Goal: Information Seeking & Learning: Check status

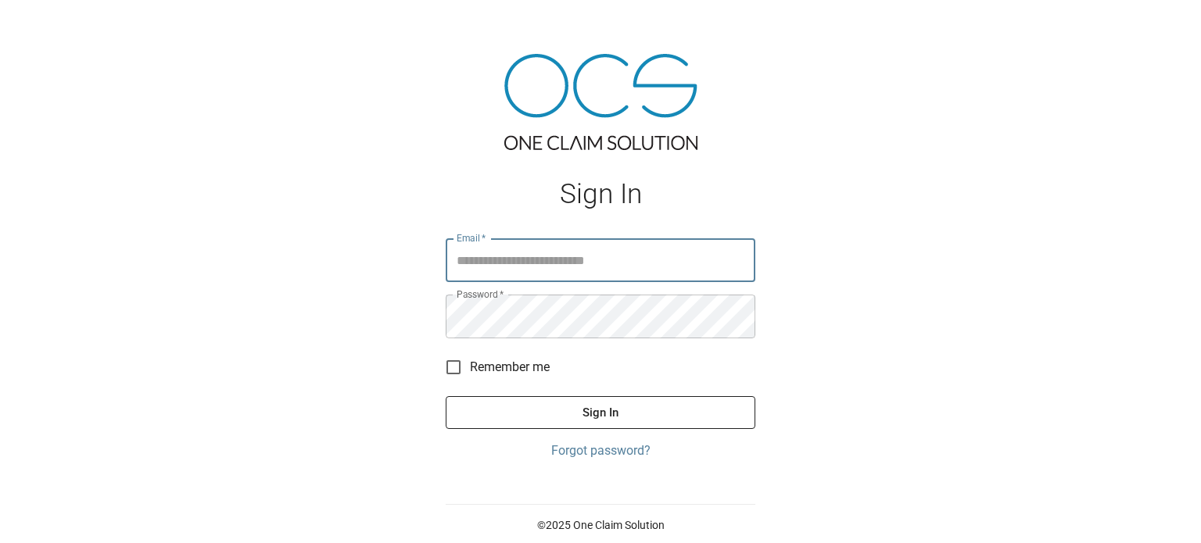
type input "**********"
click at [620, 411] on button "Sign In" at bounding box center [601, 412] width 310 height 33
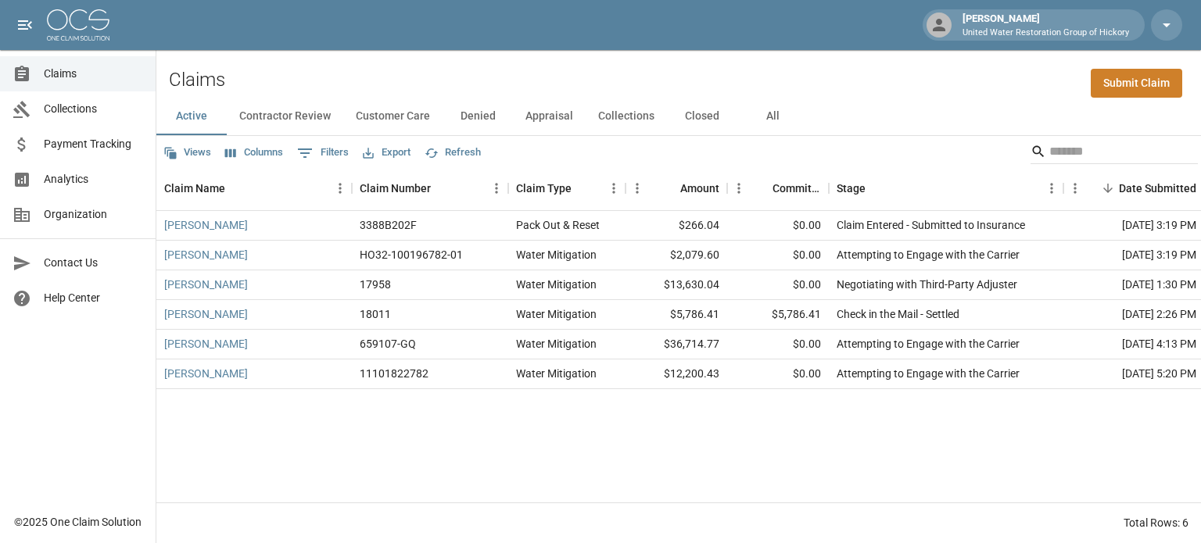
click at [769, 116] on button "All" at bounding box center [772, 117] width 70 height 38
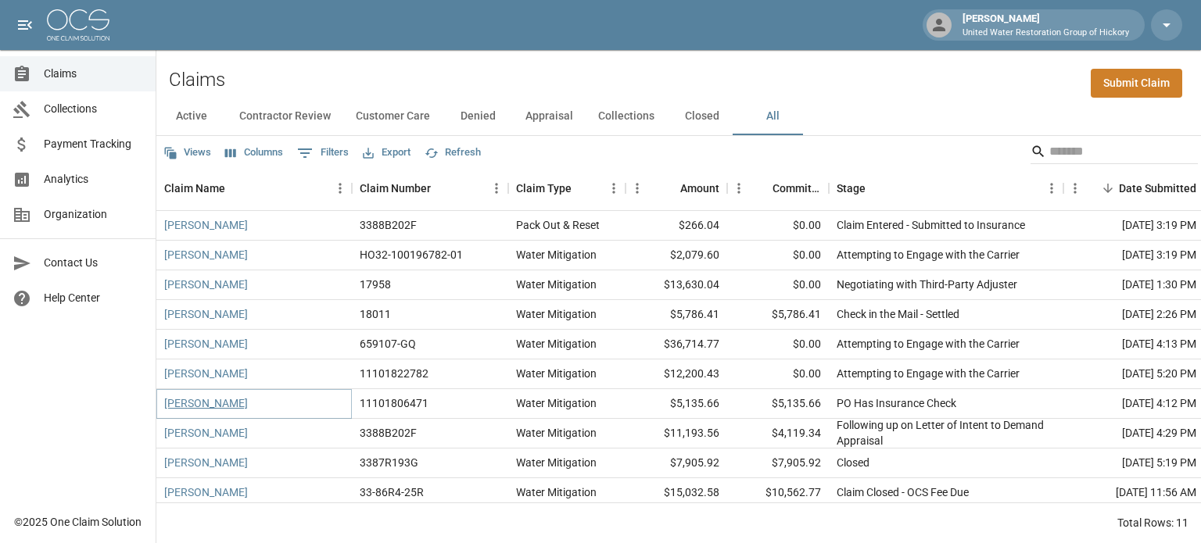
click at [213, 406] on link "[PERSON_NAME]" at bounding box center [206, 404] width 84 height 16
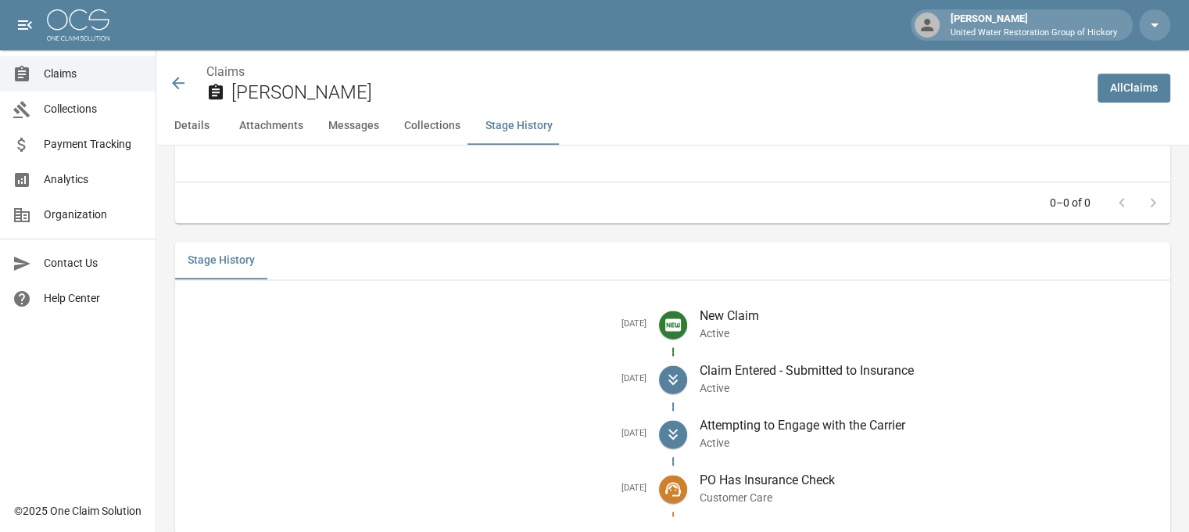
scroll to position [2079, 0]
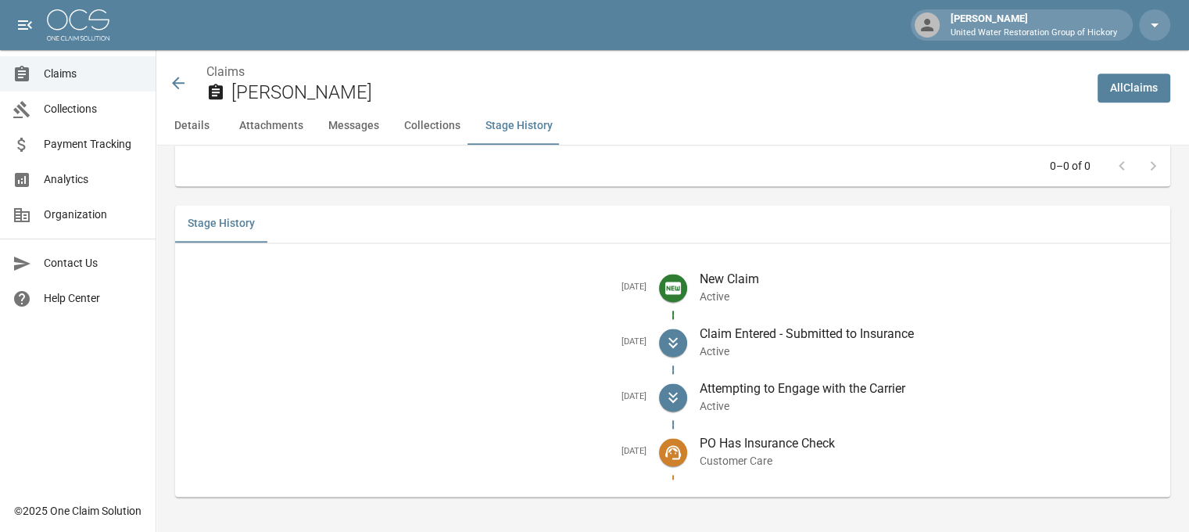
click at [178, 84] on icon at bounding box center [178, 83] width 13 height 13
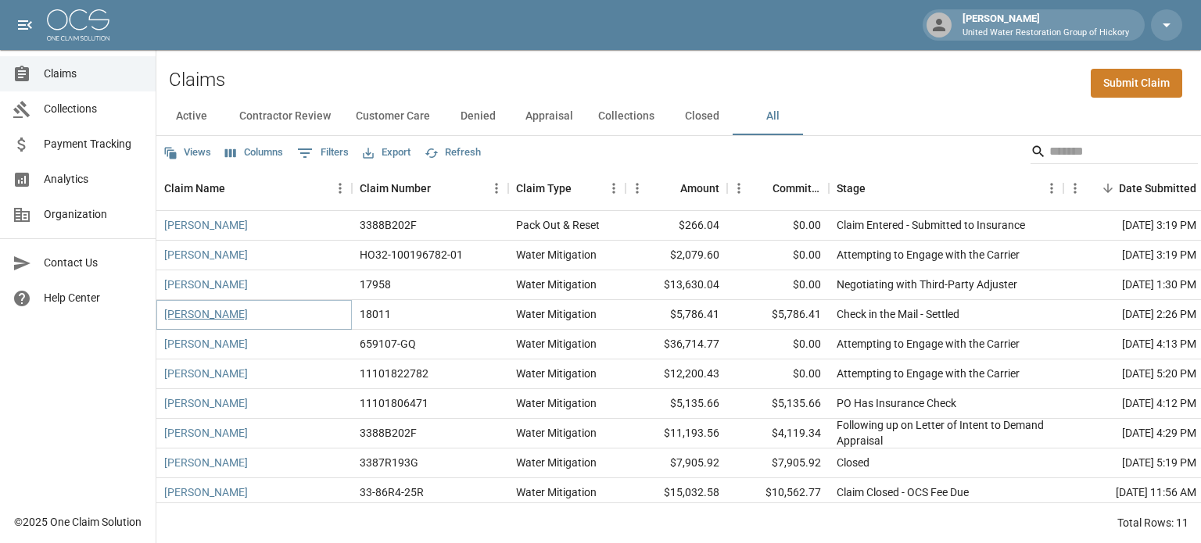
click at [206, 316] on link "[PERSON_NAME]" at bounding box center [206, 314] width 84 height 16
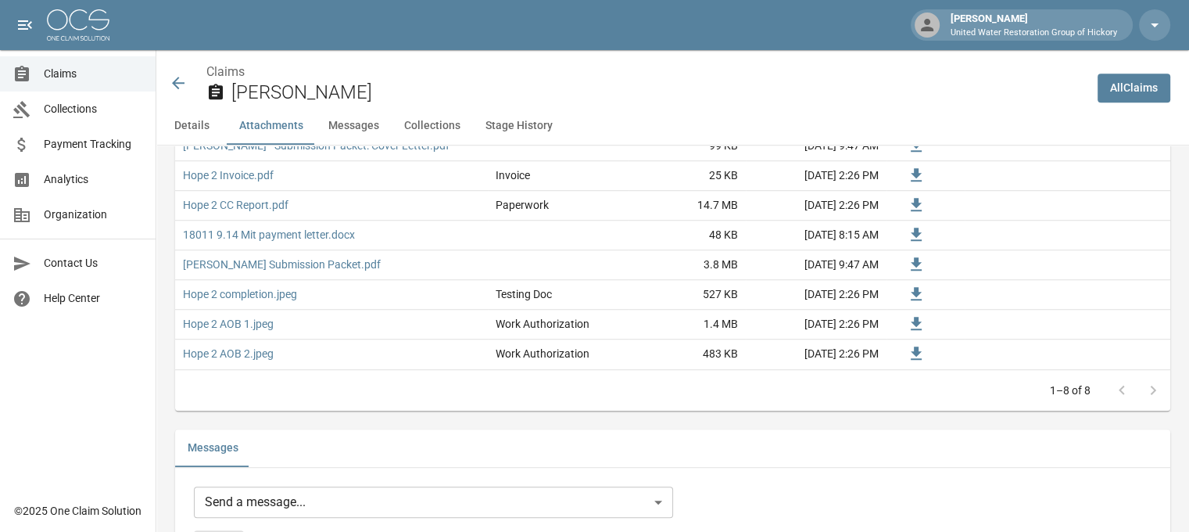
scroll to position [1100, 0]
click at [235, 235] on link "18011 9.14 Mit payment letter.docx" at bounding box center [269, 234] width 172 height 16
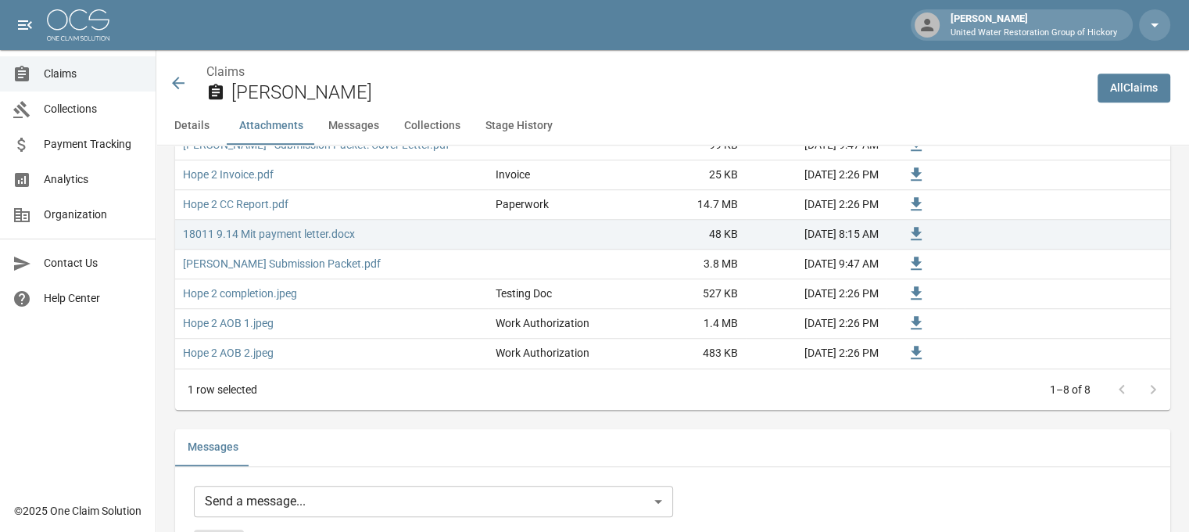
click at [175, 86] on icon at bounding box center [178, 83] width 13 height 13
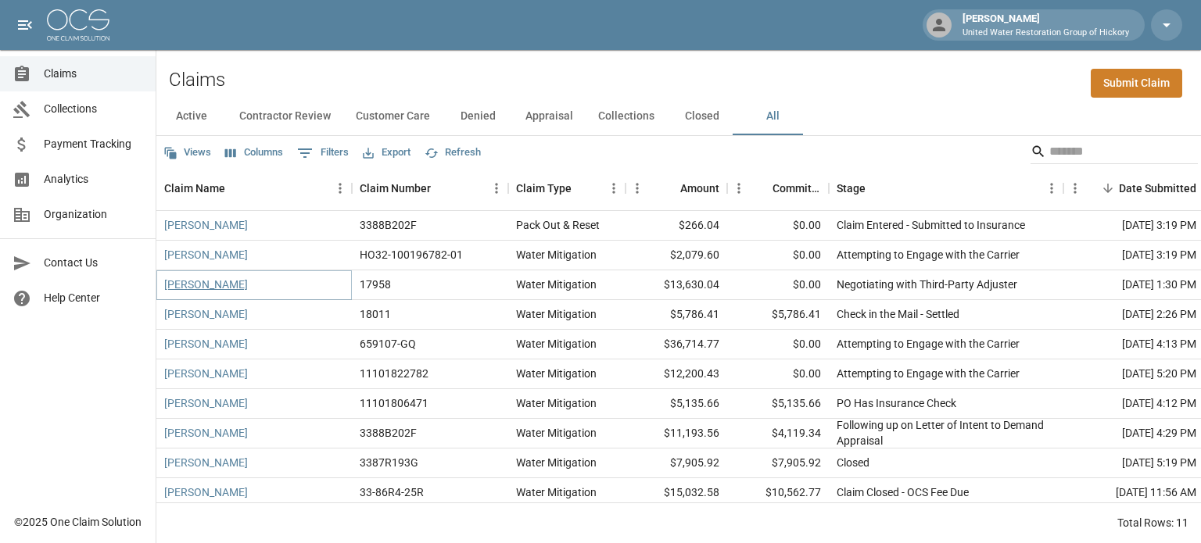
click at [205, 287] on link "[PERSON_NAME]" at bounding box center [206, 285] width 84 height 16
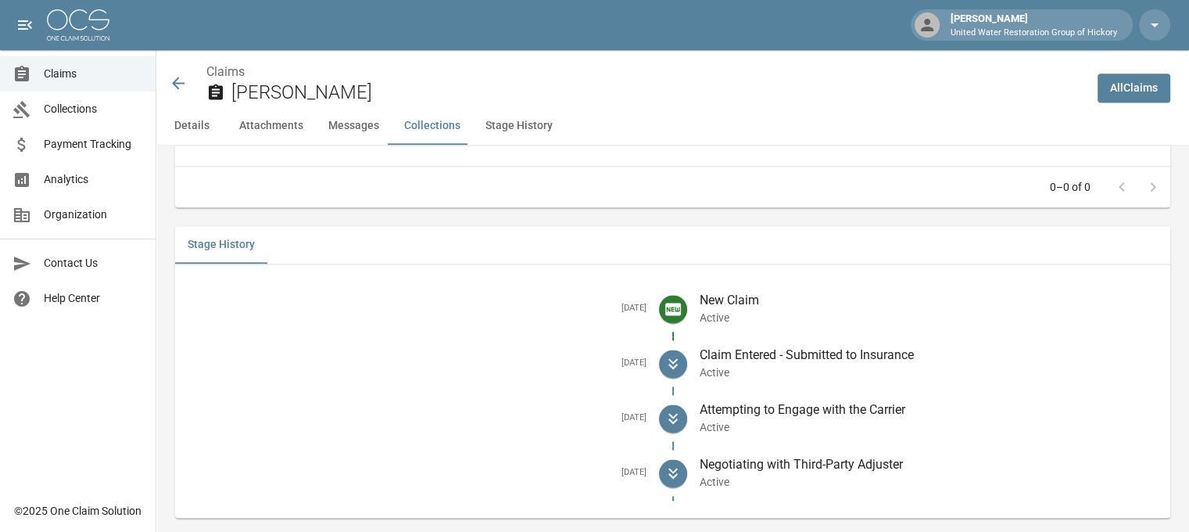
scroll to position [2169, 0]
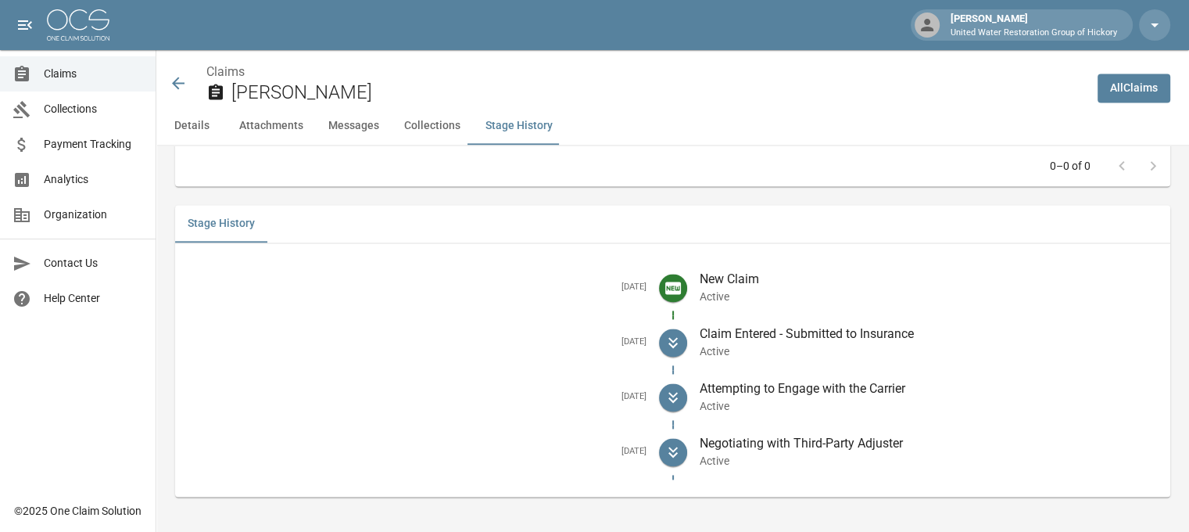
click at [177, 81] on icon at bounding box center [178, 82] width 19 height 19
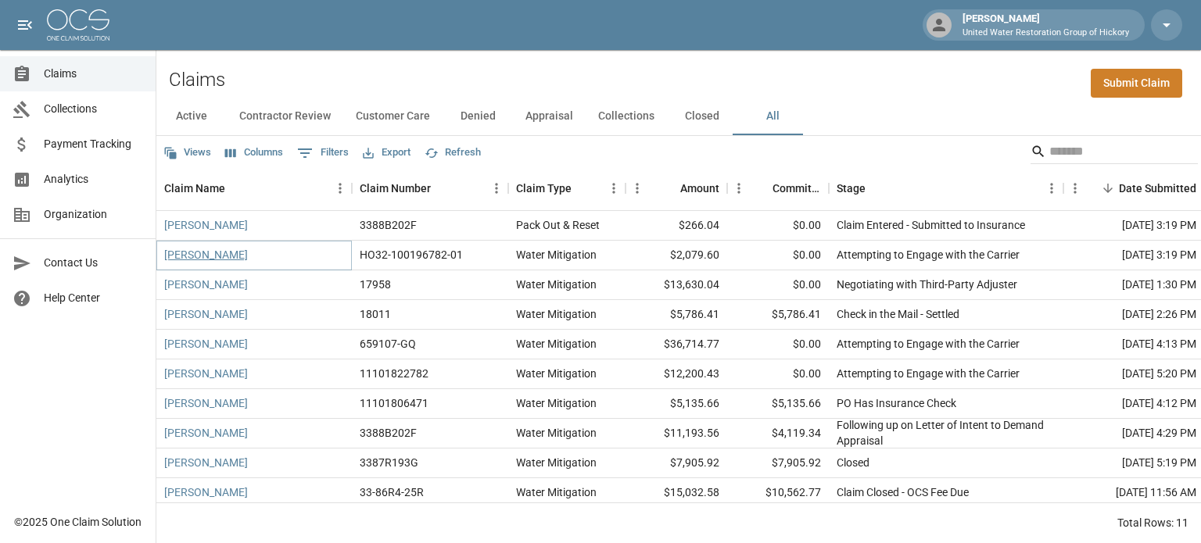
click at [204, 252] on link "[PERSON_NAME]" at bounding box center [206, 255] width 84 height 16
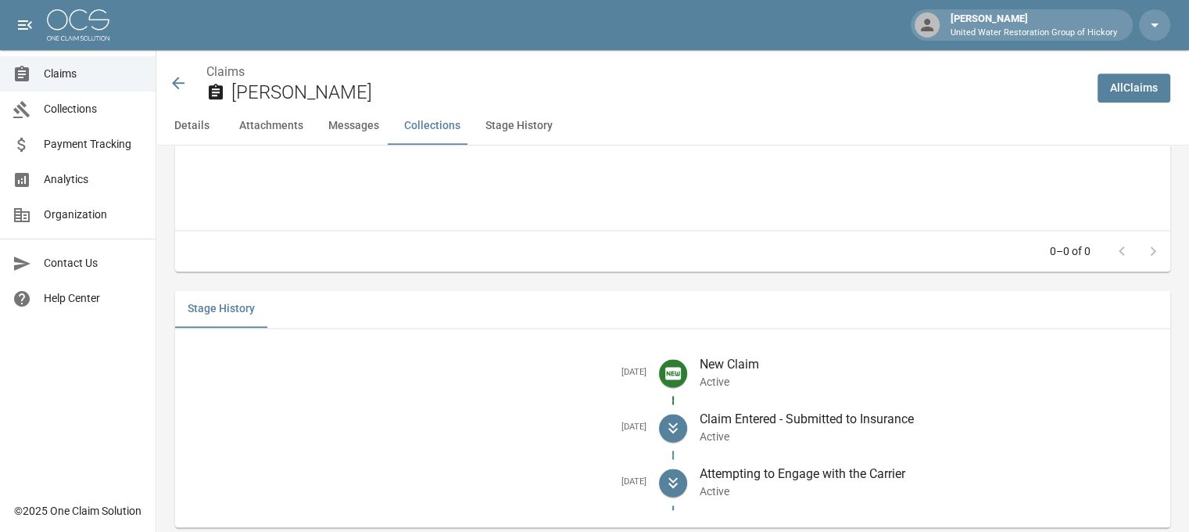
scroll to position [2066, 0]
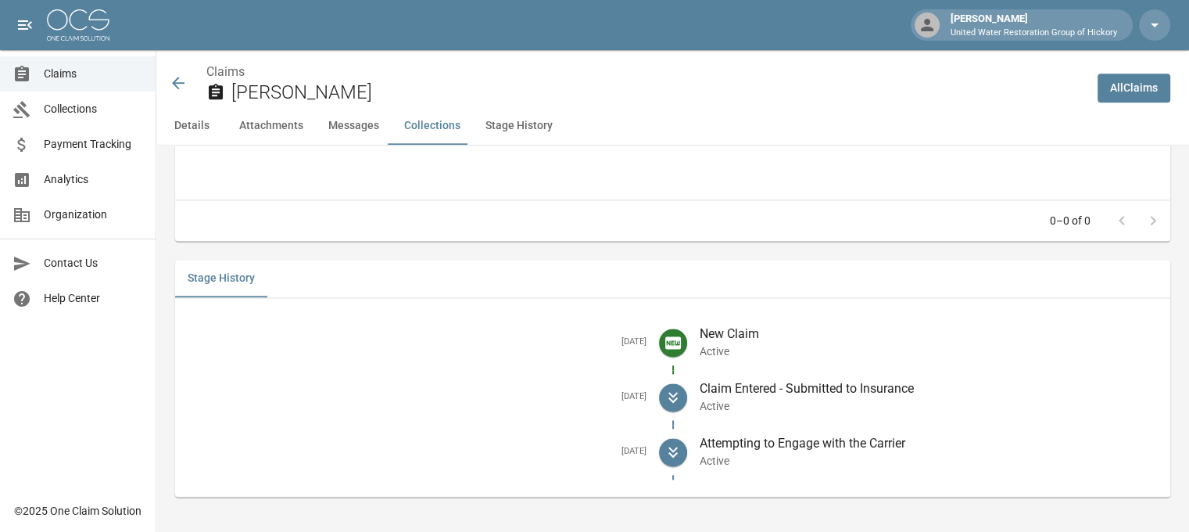
click at [177, 83] on icon at bounding box center [178, 83] width 13 height 13
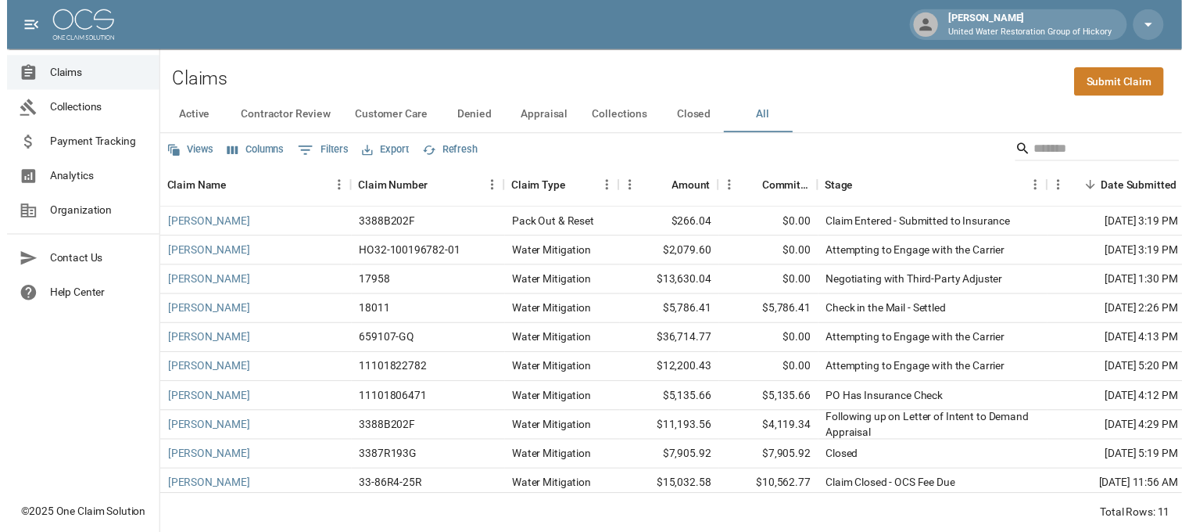
scroll to position [47, 3]
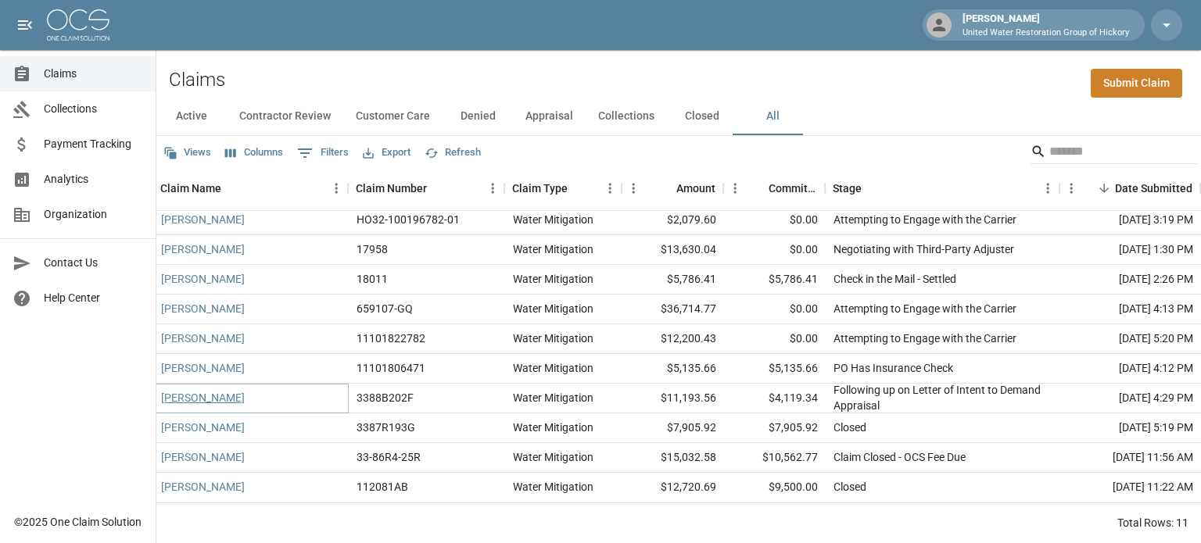
click at [197, 390] on link "[PERSON_NAME]" at bounding box center [203, 398] width 84 height 16
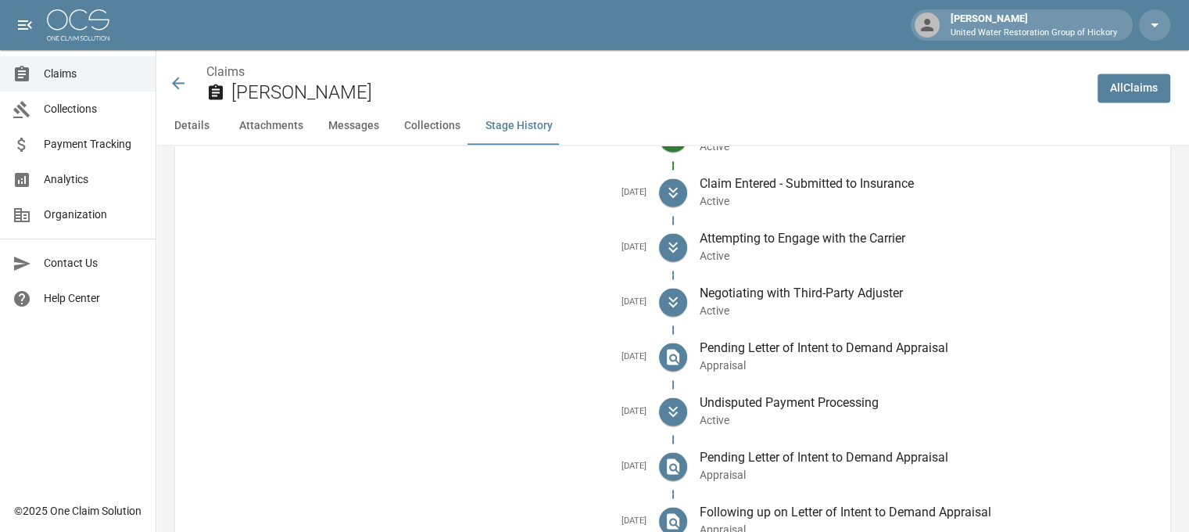
scroll to position [2345, 0]
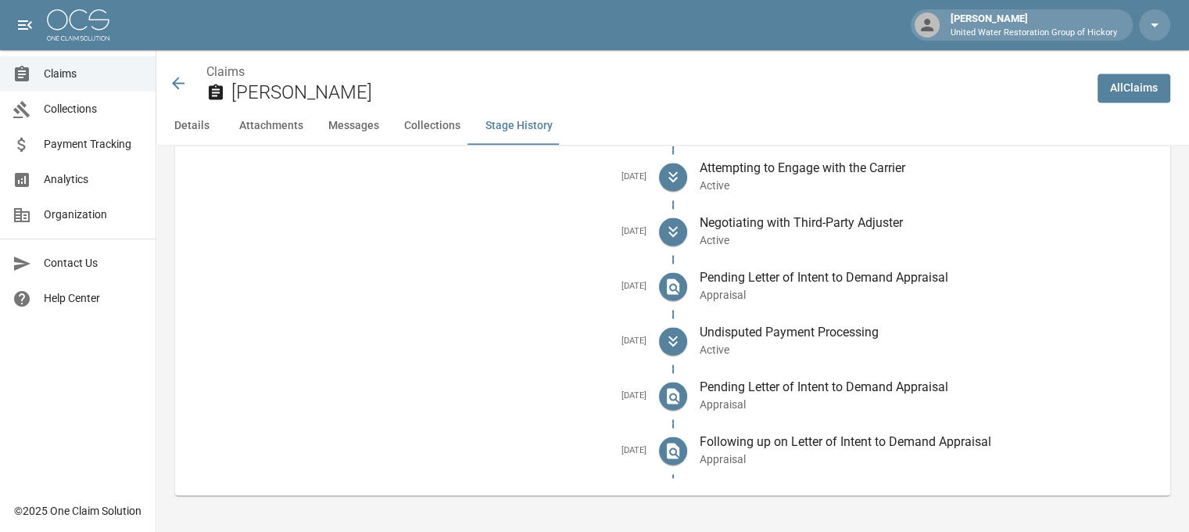
click at [175, 79] on icon at bounding box center [178, 83] width 13 height 13
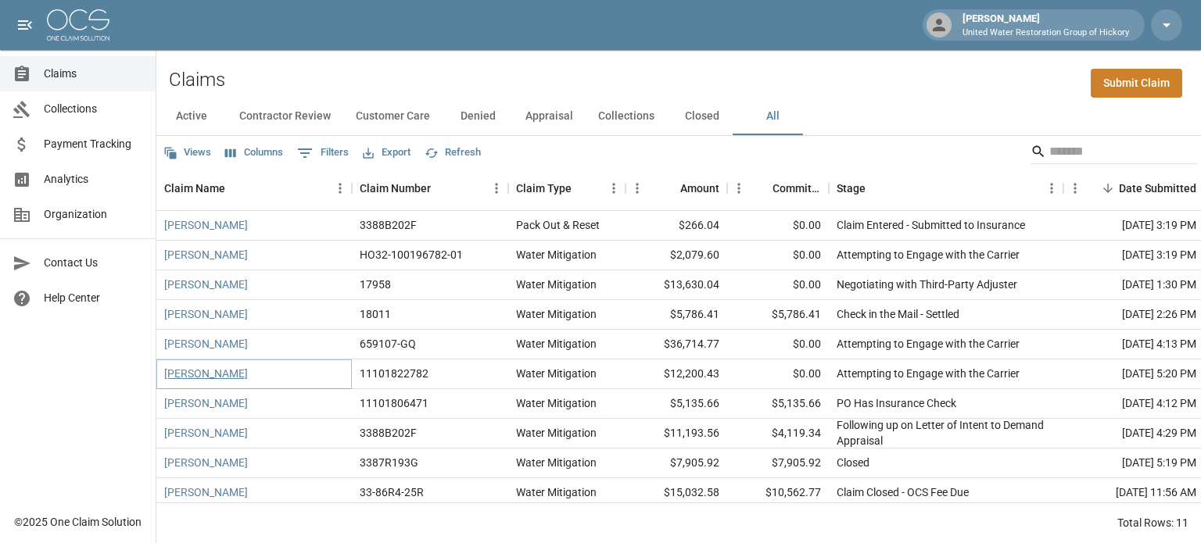
click at [195, 379] on link "[PERSON_NAME]" at bounding box center [206, 374] width 84 height 16
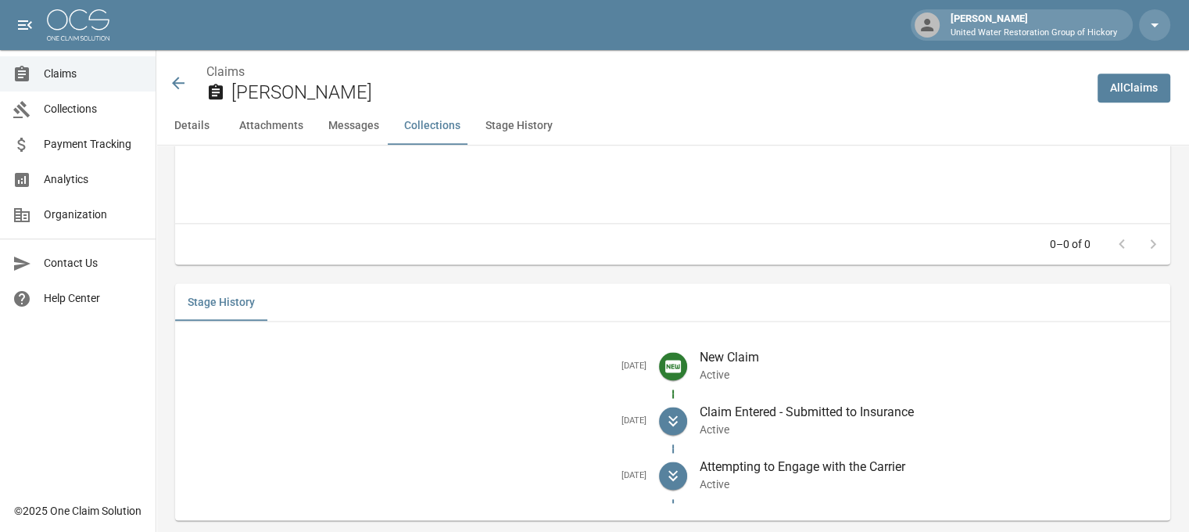
scroll to position [2011, 0]
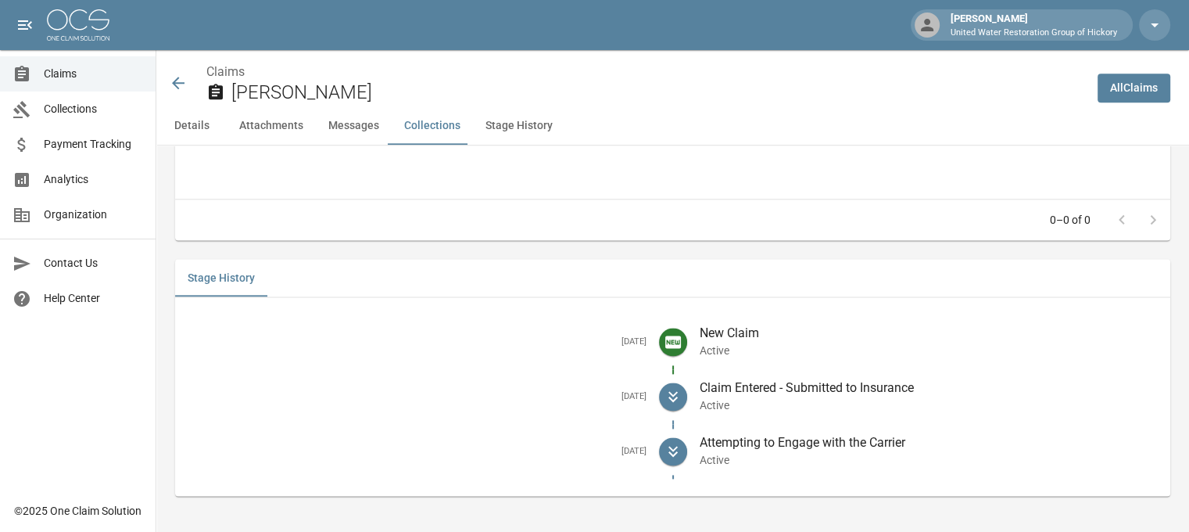
click at [182, 86] on icon at bounding box center [178, 82] width 19 height 19
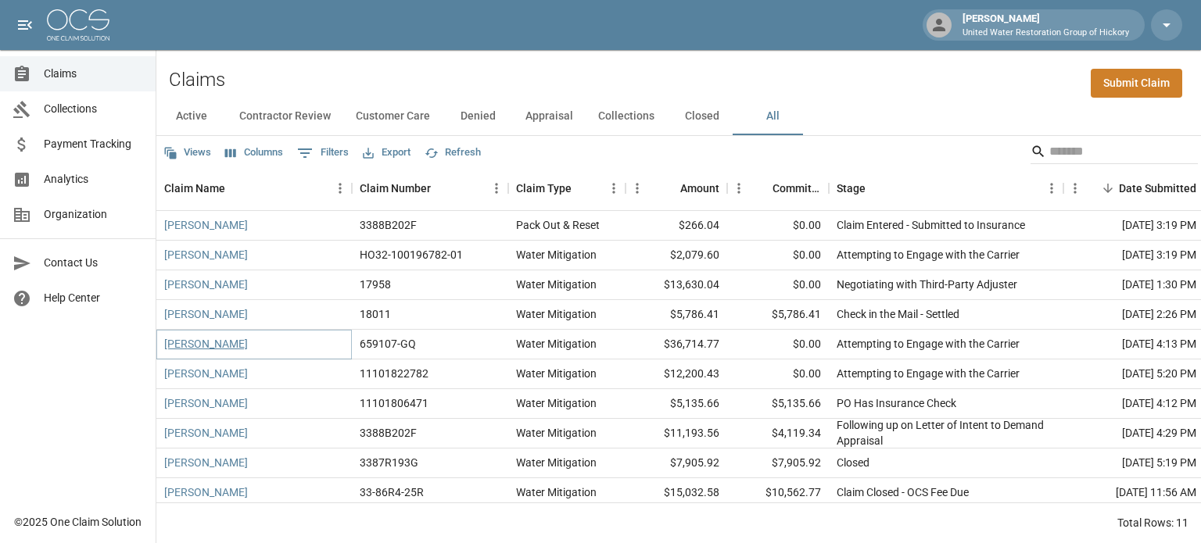
click at [194, 349] on link "[PERSON_NAME]" at bounding box center [206, 344] width 84 height 16
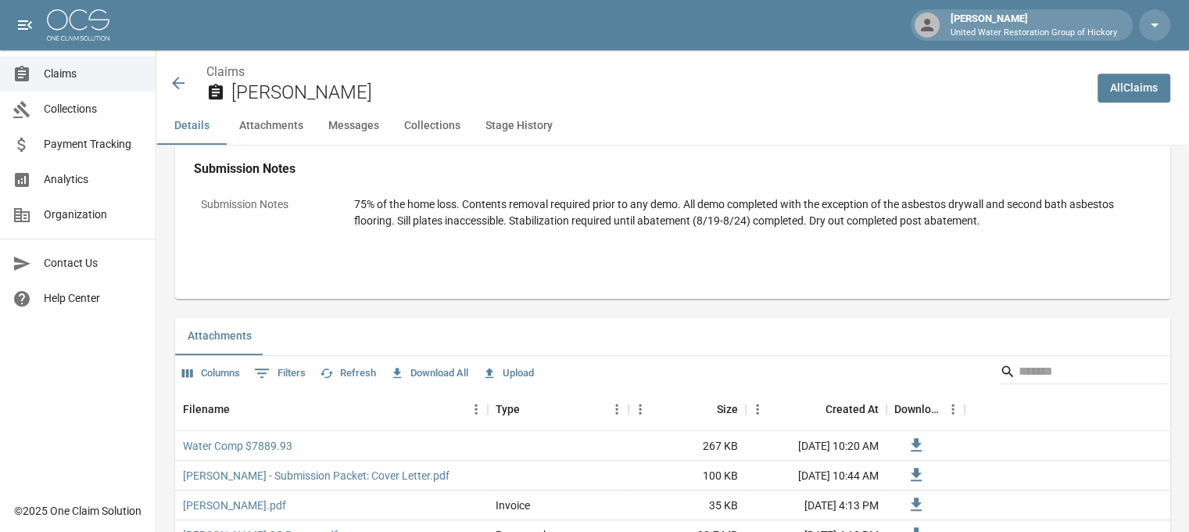
scroll to position [819, 0]
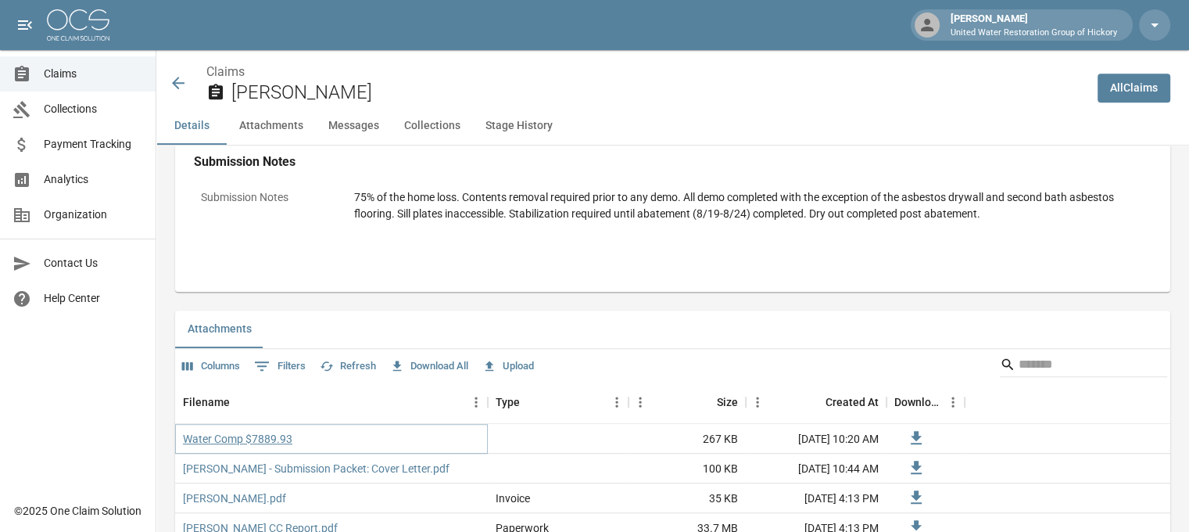
click at [216, 439] on link "Water Comp $7889.93" at bounding box center [237, 439] width 109 height 16
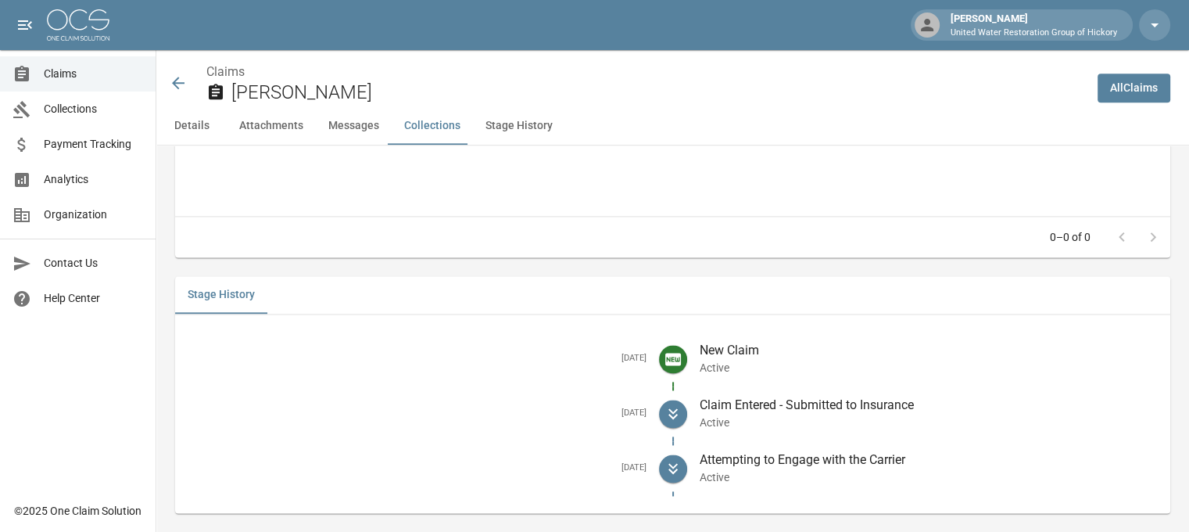
scroll to position [2083, 0]
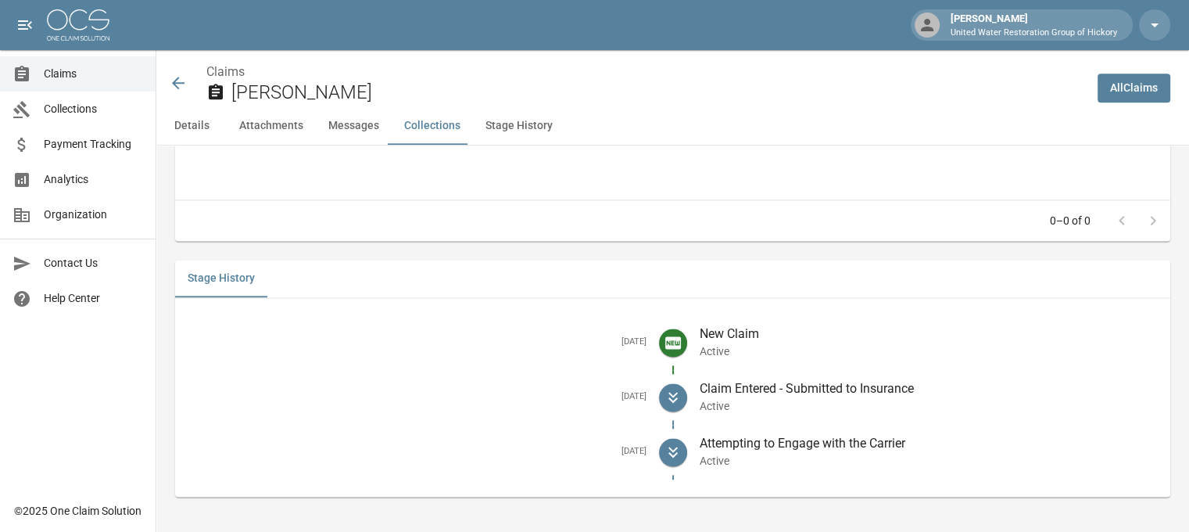
click at [180, 82] on icon at bounding box center [178, 83] width 13 height 13
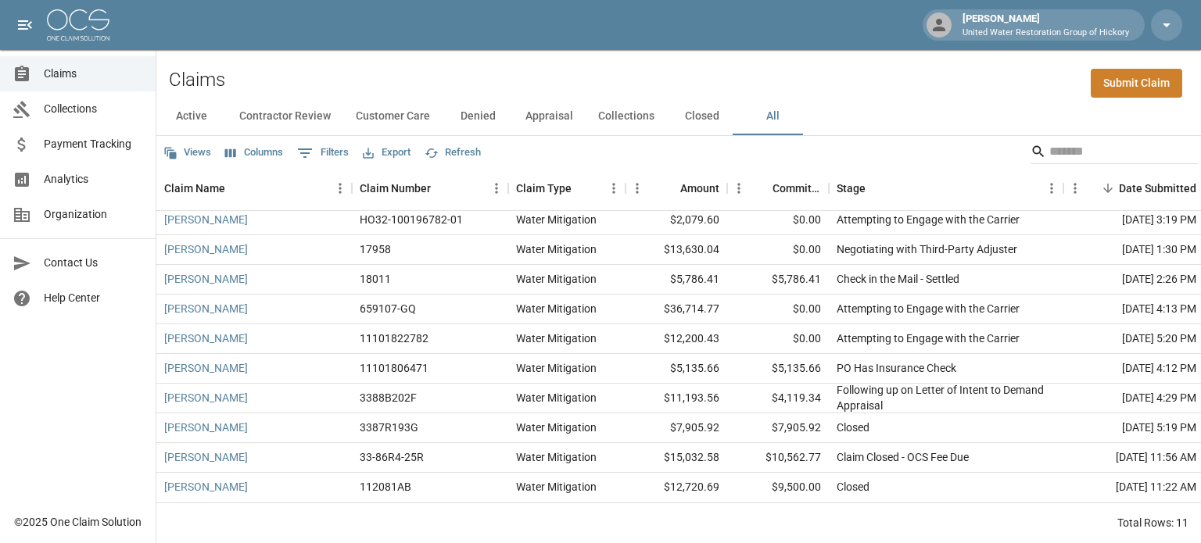
scroll to position [47, 0]
